Goal: Transaction & Acquisition: Purchase product/service

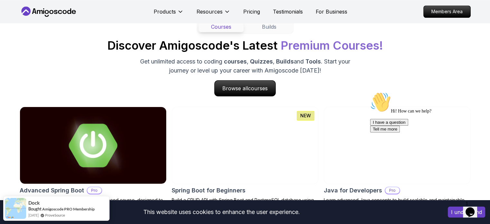
scroll to position [663, 0]
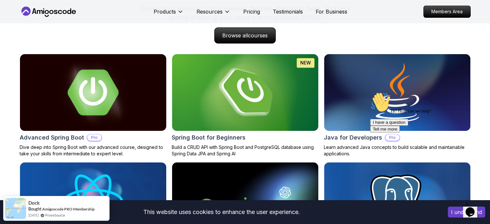
click at [120, 106] on img at bounding box center [93, 92] width 154 height 80
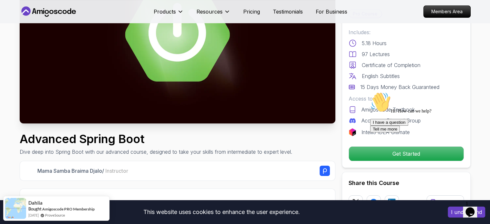
scroll to position [209, 0]
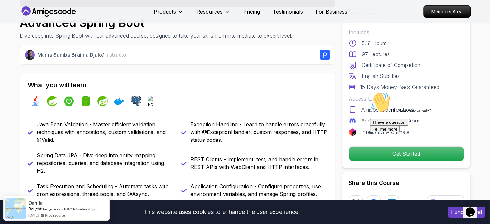
click at [370, 92] on icon "Chat attention grabber" at bounding box center [370, 92] width 0 height 0
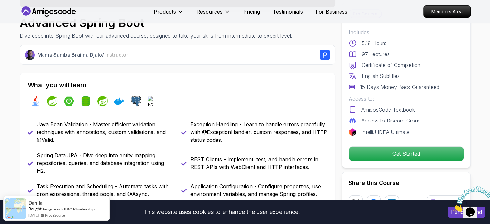
click at [372, 46] on p "5.18 Hours" at bounding box center [374, 43] width 25 height 8
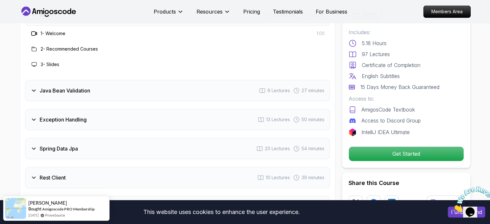
scroll to position [904, 0]
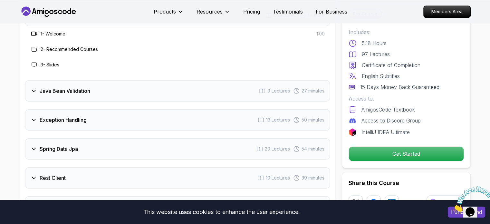
click at [37, 87] on div "Java Bean Validation" at bounding box center [61, 91] width 60 height 8
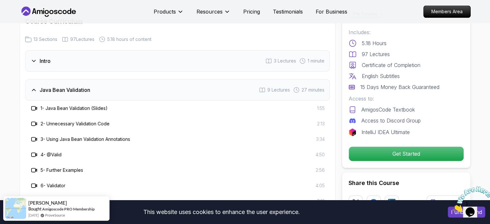
scroll to position [858, 0]
click at [36, 108] on icon at bounding box center [35, 109] width 1 height 2
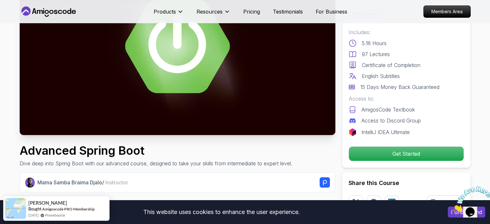
scroll to position [113, 0]
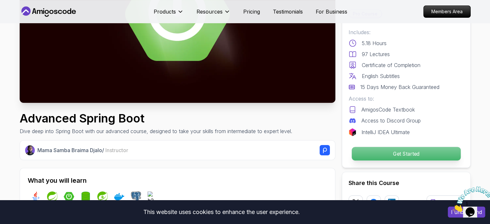
click at [375, 154] on p "Get Started" at bounding box center [405, 154] width 109 height 14
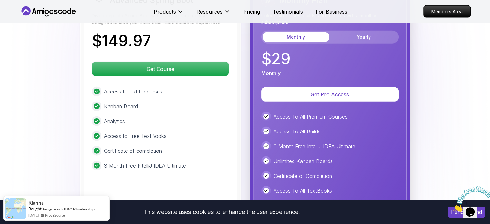
scroll to position [1470, 0]
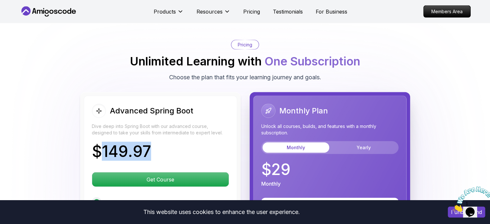
drag, startPoint x: 104, startPoint y: 130, endPoint x: 147, endPoint y: 127, distance: 42.9
click at [147, 144] on p "$ 149.97" at bounding box center [121, 151] width 59 height 15
copy p "149.97"
